Goal: Use online tool/utility: Use online tool/utility

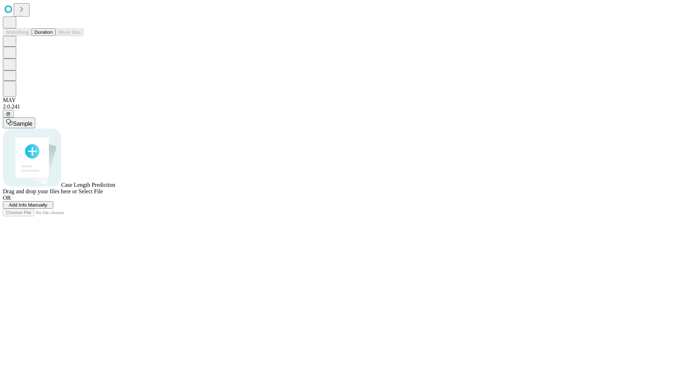
click at [103, 195] on span "Select File" at bounding box center [90, 191] width 24 height 6
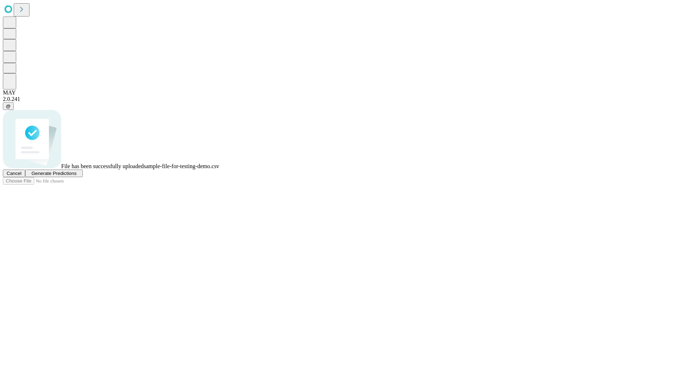
click at [76, 176] on span "Generate Predictions" at bounding box center [53, 173] width 45 height 5
